Goal: Check status: Check status

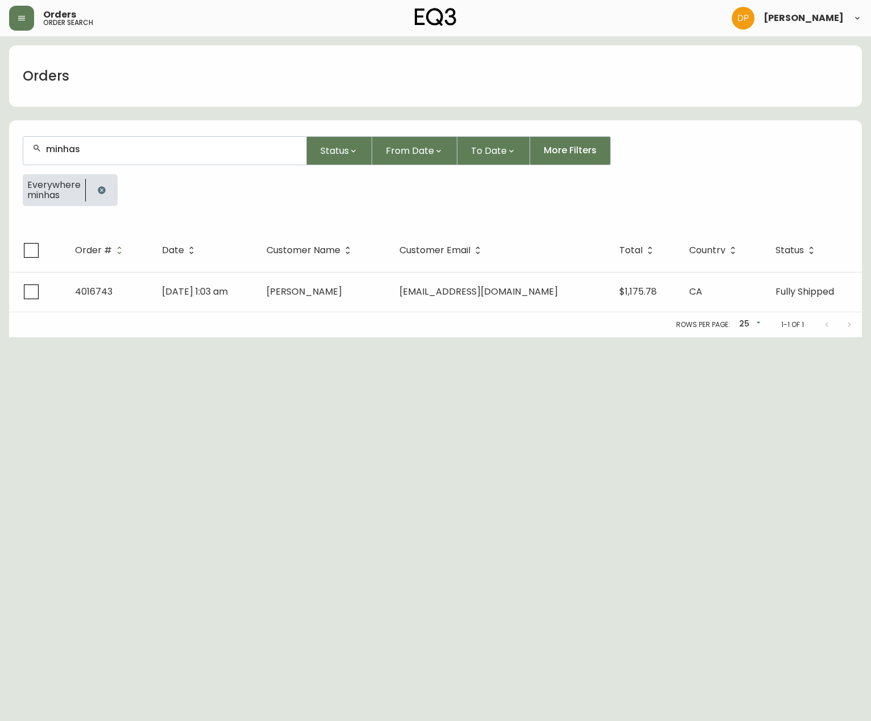
drag, startPoint x: 93, startPoint y: 178, endPoint x: 92, endPoint y: 186, distance: 8.0
click at [92, 183] on div at bounding box center [102, 190] width 32 height 32
click at [98, 192] on icon "button" at bounding box center [101, 189] width 7 height 7
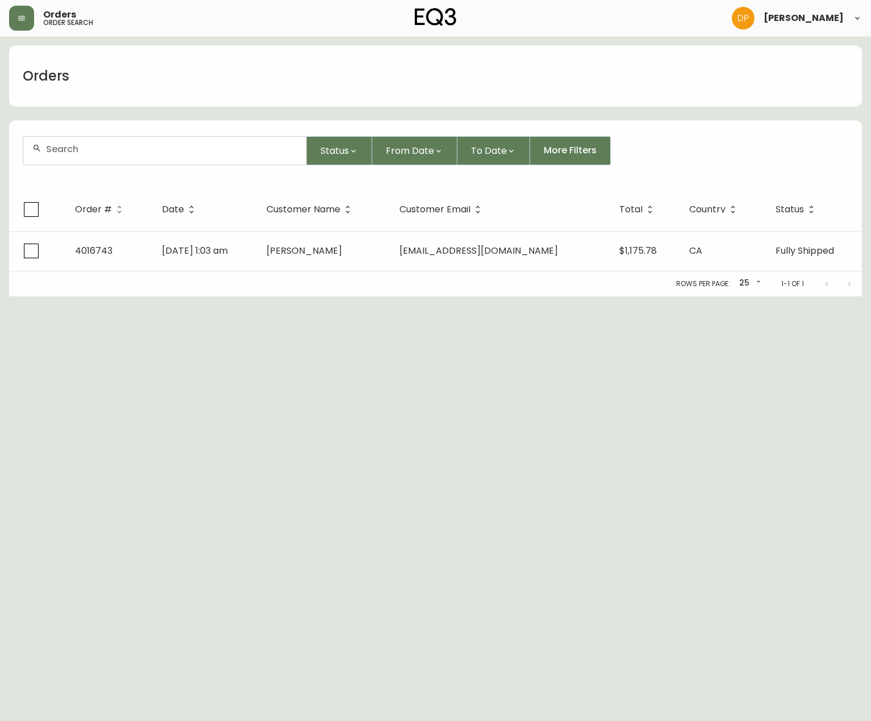
click at [87, 152] on input "text" at bounding box center [171, 149] width 251 height 11
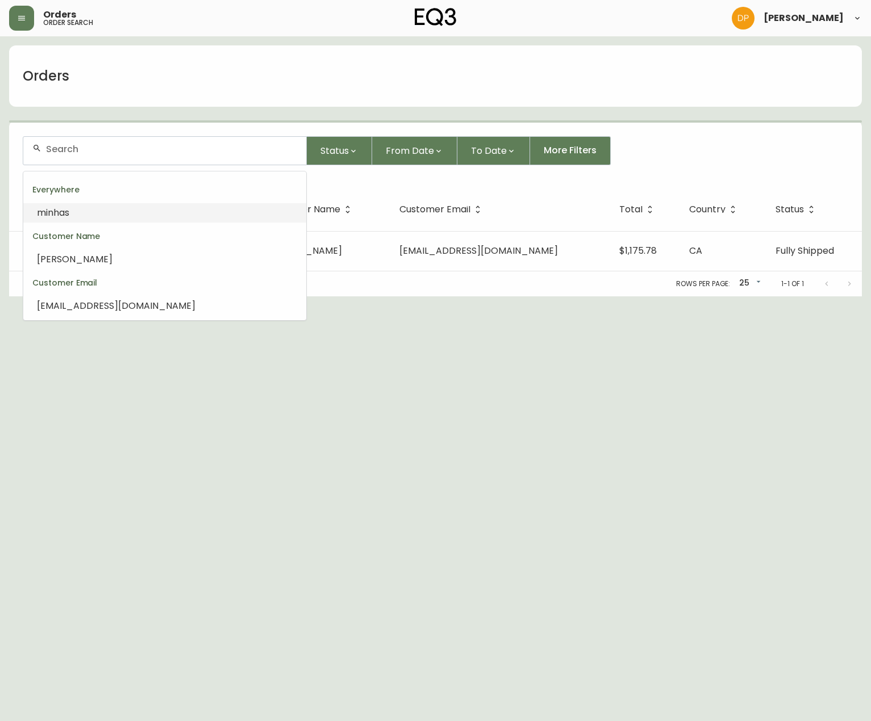
paste input "4108067"
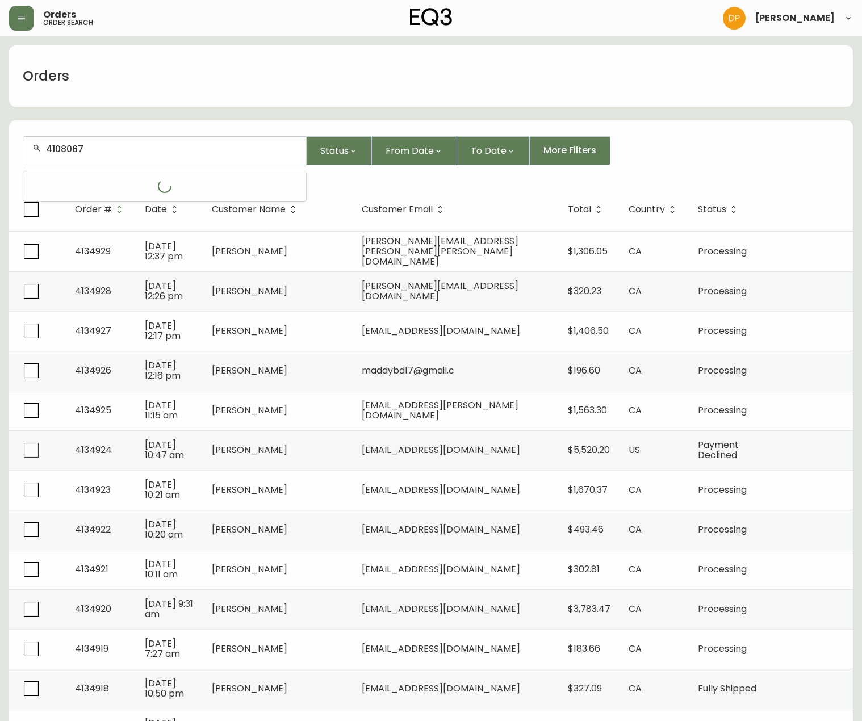
type input "4108067"
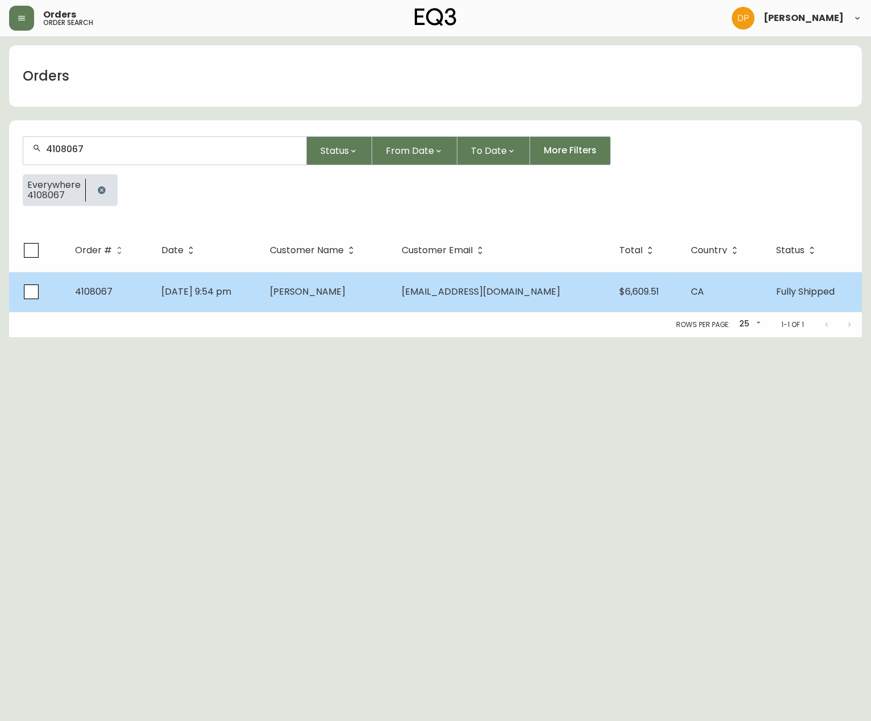
click at [238, 302] on td "[DATE] 9:54 pm" at bounding box center [206, 292] width 108 height 40
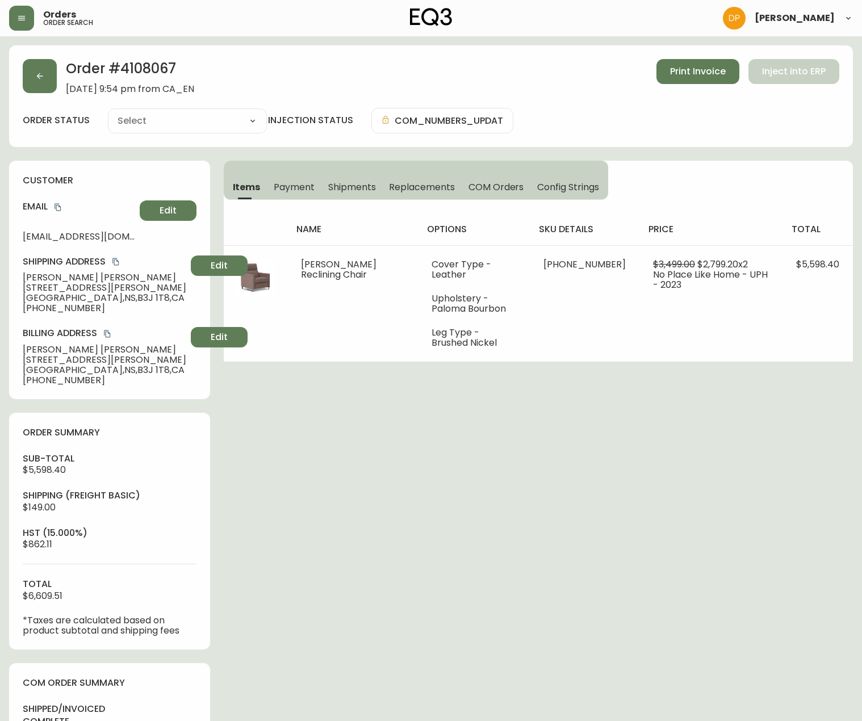
type input "Fully Shipped"
select select "FULLY_SHIPPED"
click at [194, 87] on span "[DATE] 9:54 pm from CA_EN" at bounding box center [130, 89] width 128 height 10
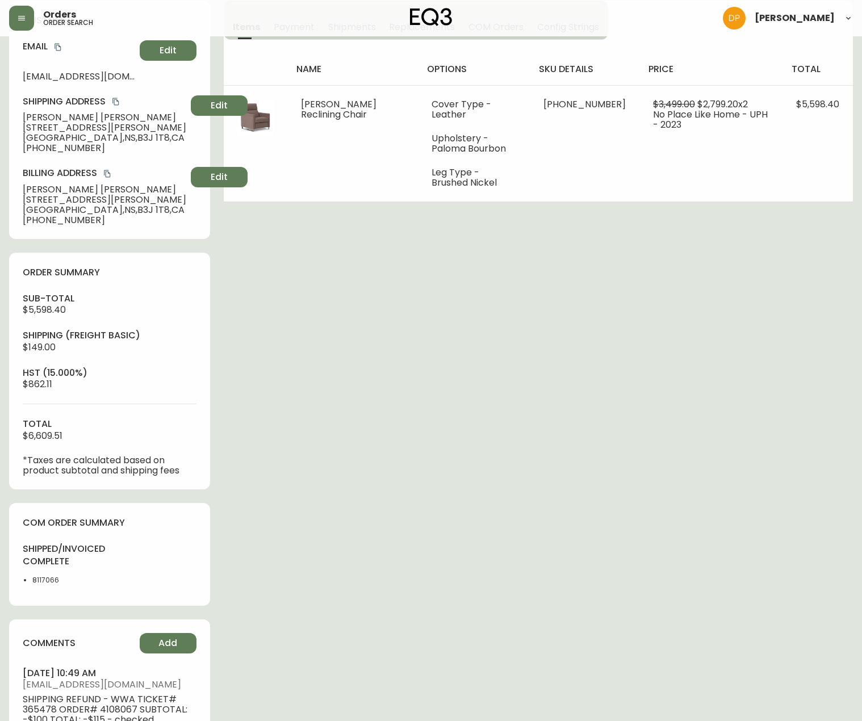
scroll to position [227, 0]
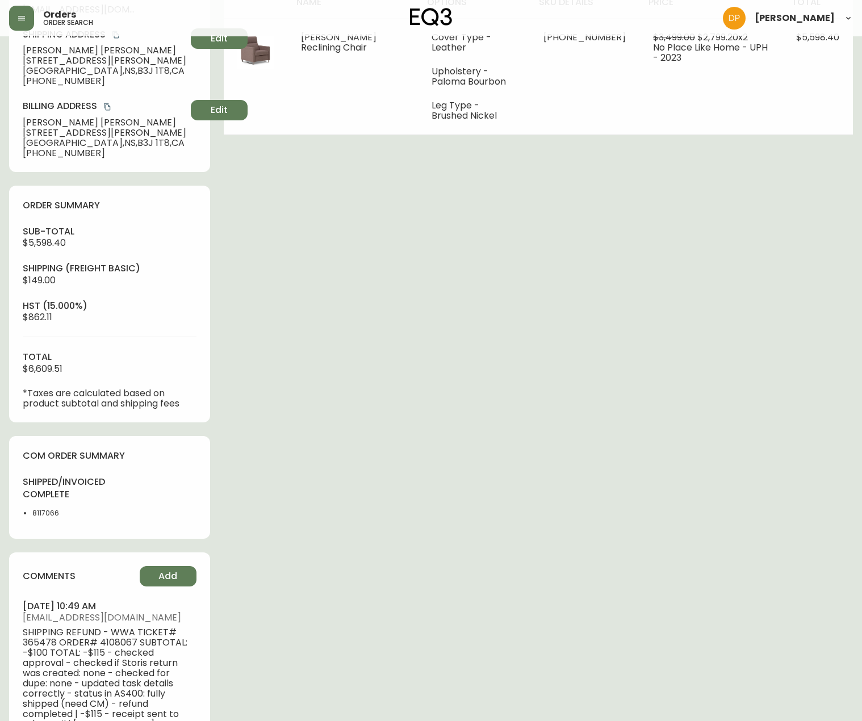
click at [41, 509] on li "8117066" at bounding box center [67, 513] width 70 height 10
copy li "8117066"
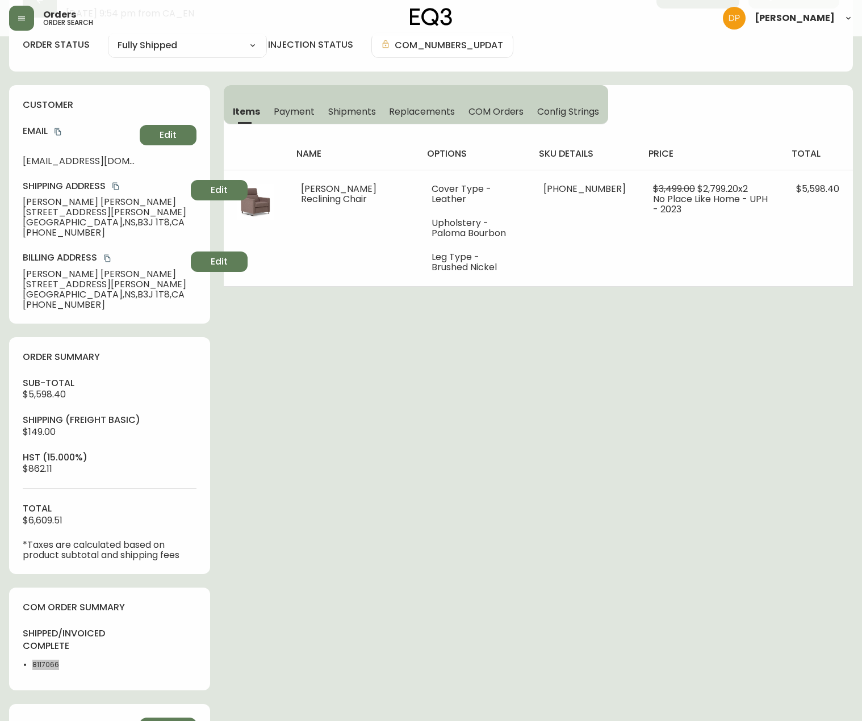
scroll to position [0, 0]
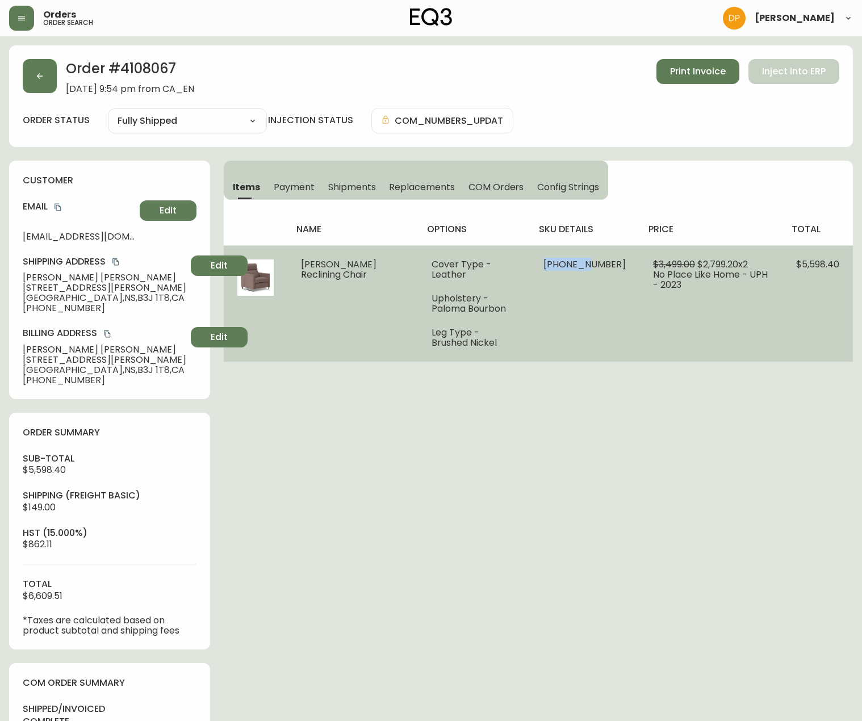
drag, startPoint x: 602, startPoint y: 265, endPoint x: 558, endPoint y: 262, distance: 43.8
click at [558, 262] on td "[PHONE_NUMBER]" at bounding box center [585, 303] width 110 height 116
copy span "37212-62"
